Goal: Obtain resource: Download file/media

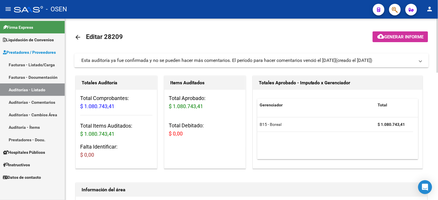
click at [76, 38] on mat-icon "arrow_back" at bounding box center [77, 37] width 7 height 7
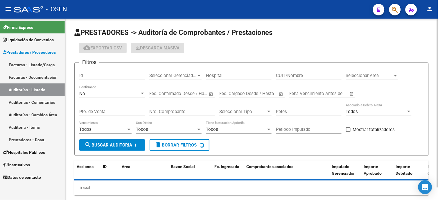
click at [129, 95] on div "No" at bounding box center [109, 93] width 60 height 5
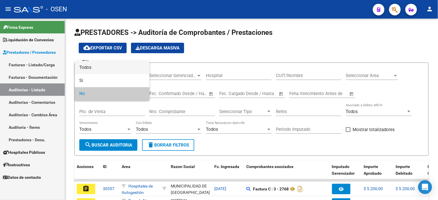
click at [113, 65] on span "Todos" at bounding box center [112, 67] width 66 height 13
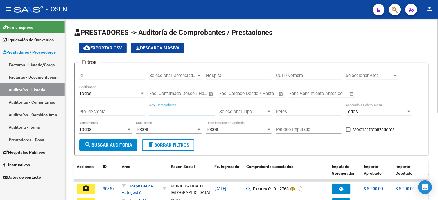
click at [195, 112] on input "Nro. Comprobante" at bounding box center [182, 111] width 66 height 5
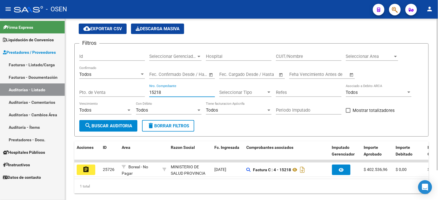
scroll to position [36, 0]
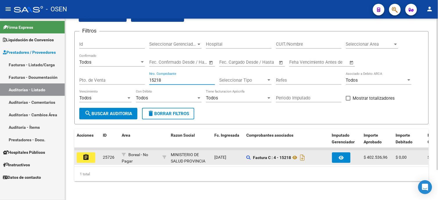
type input "15218"
click at [84, 154] on mat-icon "assignment" at bounding box center [85, 157] width 7 height 7
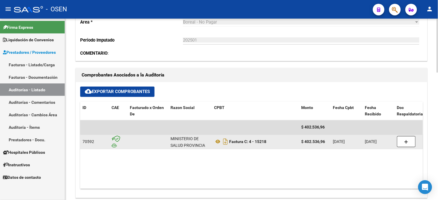
scroll to position [226, 0]
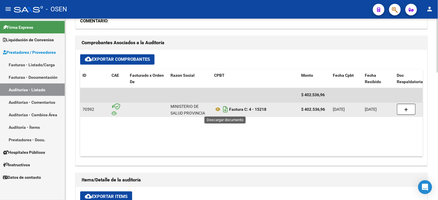
click at [225, 108] on icon "Descargar documento" at bounding box center [226, 109] width 8 height 9
click at [229, 109] on strong "Factura C: 4 - 15218" at bounding box center [247, 109] width 37 height 5
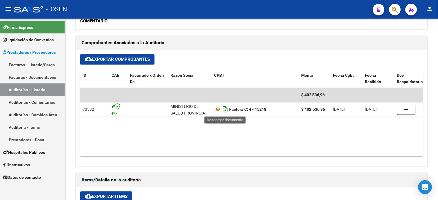
click at [228, 109] on icon "Descargar documento" at bounding box center [226, 109] width 8 height 9
click at [316, 11] on div "- OSEN" at bounding box center [191, 9] width 354 height 13
